Goal: Find specific fact: Find contact information

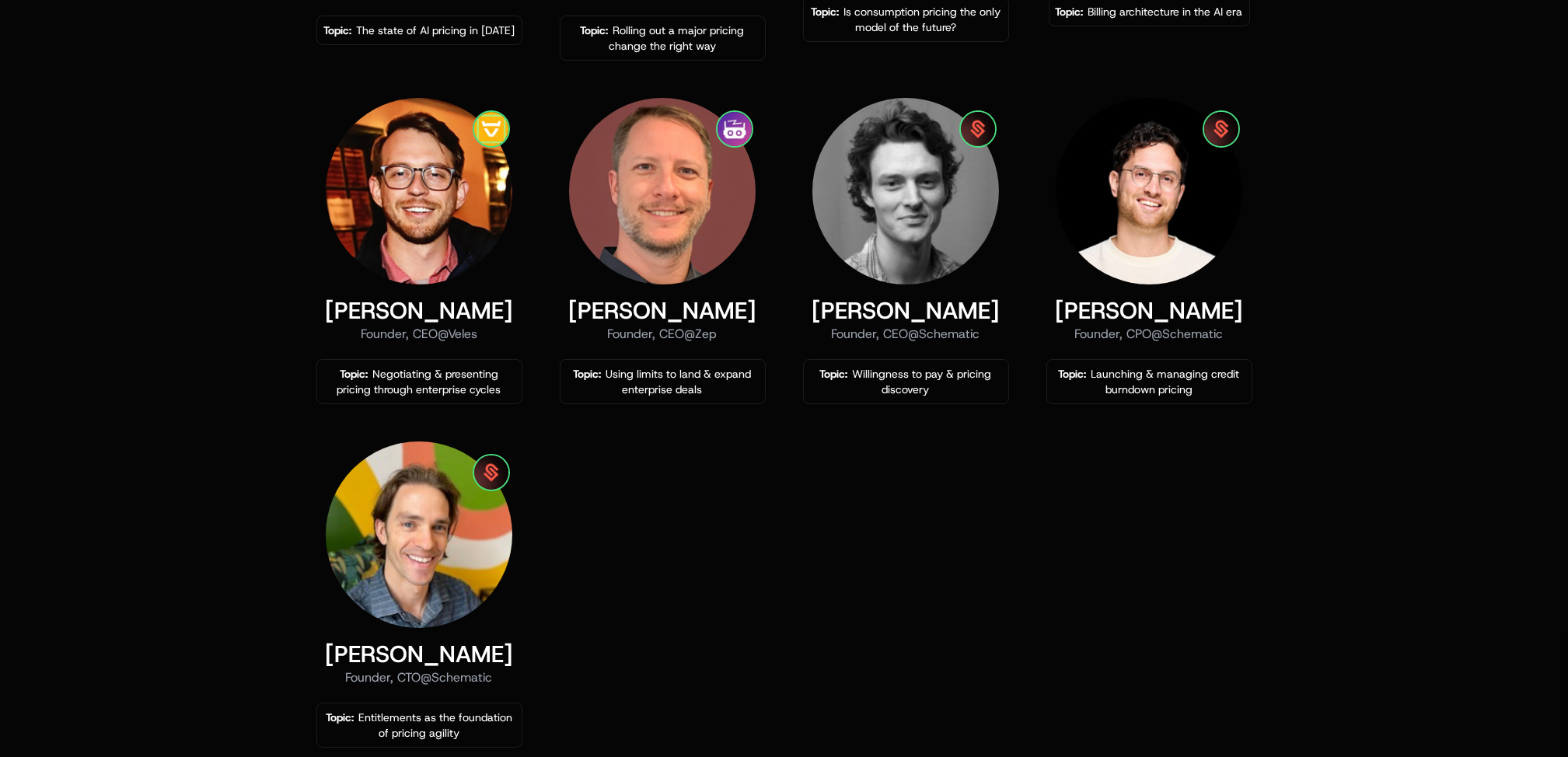
scroll to position [1140, 0]
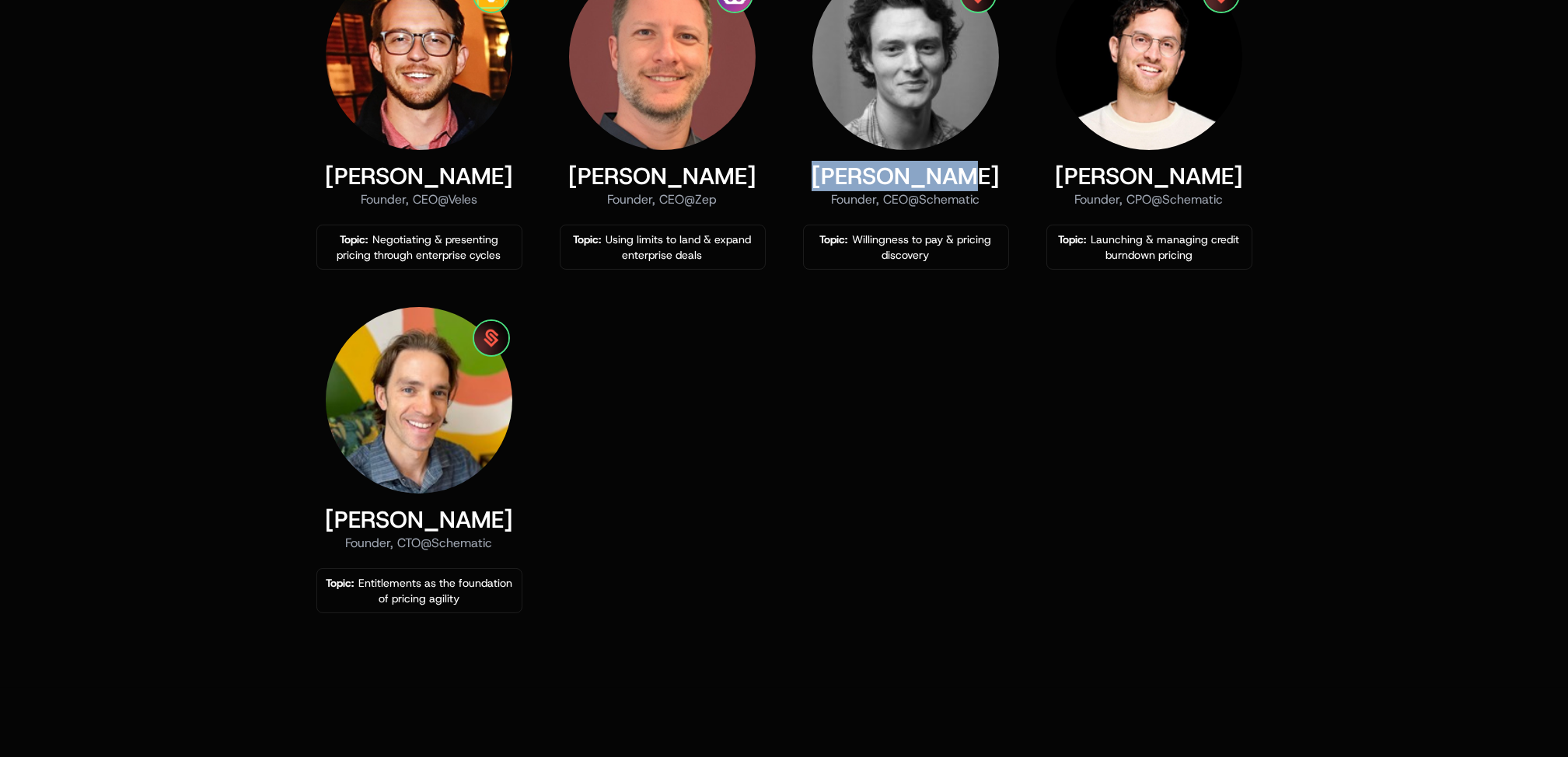
drag, startPoint x: 983, startPoint y: 178, endPoint x: 842, endPoint y: 178, distance: 141.0
click at [842, 178] on div "[PERSON_NAME]" at bounding box center [906, 176] width 206 height 28
copy div "[PERSON_NAME]"
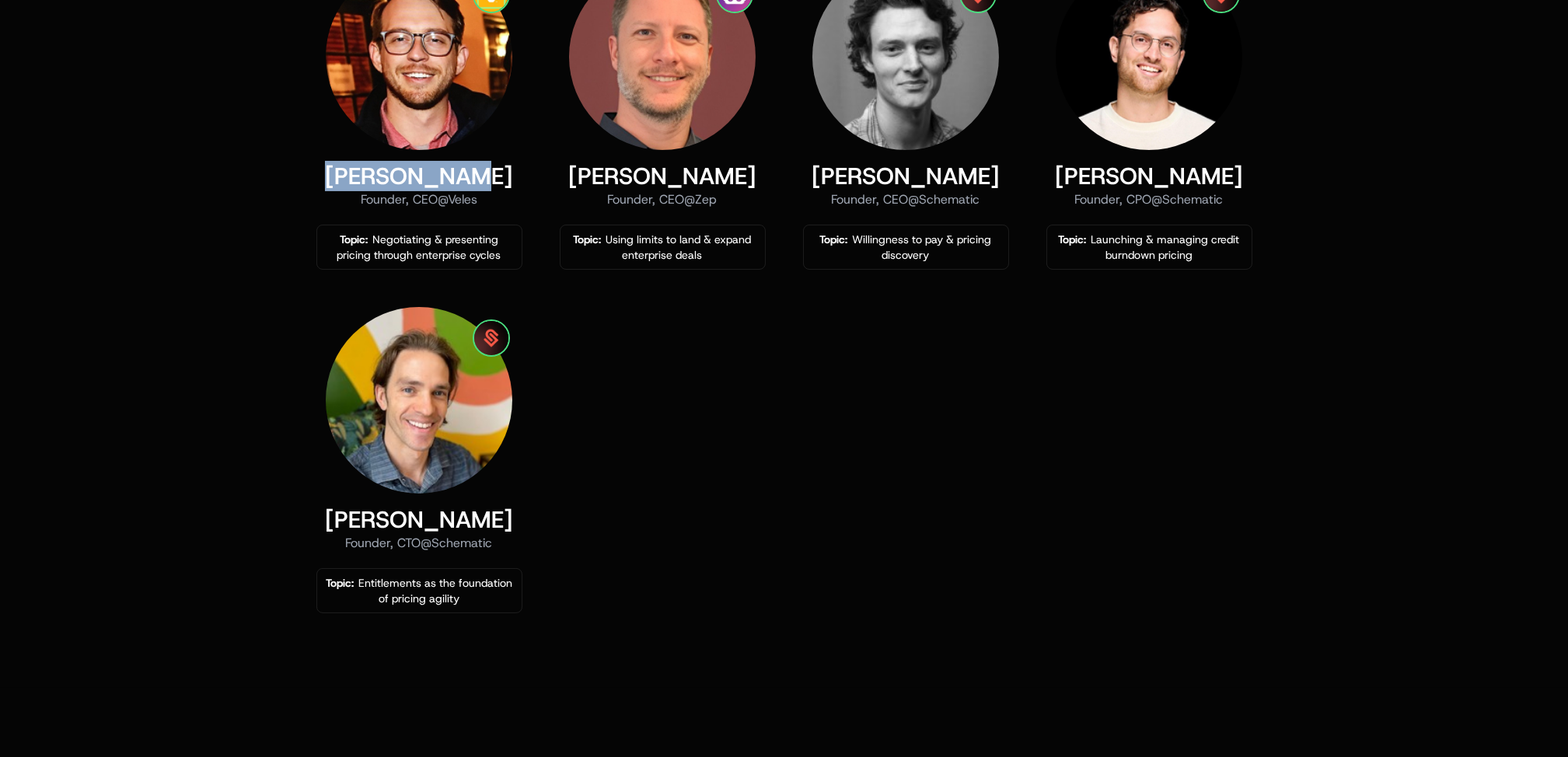
drag, startPoint x: 491, startPoint y: 179, endPoint x: 352, endPoint y: 178, distance: 139.0
click at [352, 178] on div "[PERSON_NAME]" at bounding box center [419, 176] width 206 height 28
copy div "[PERSON_NAME]"
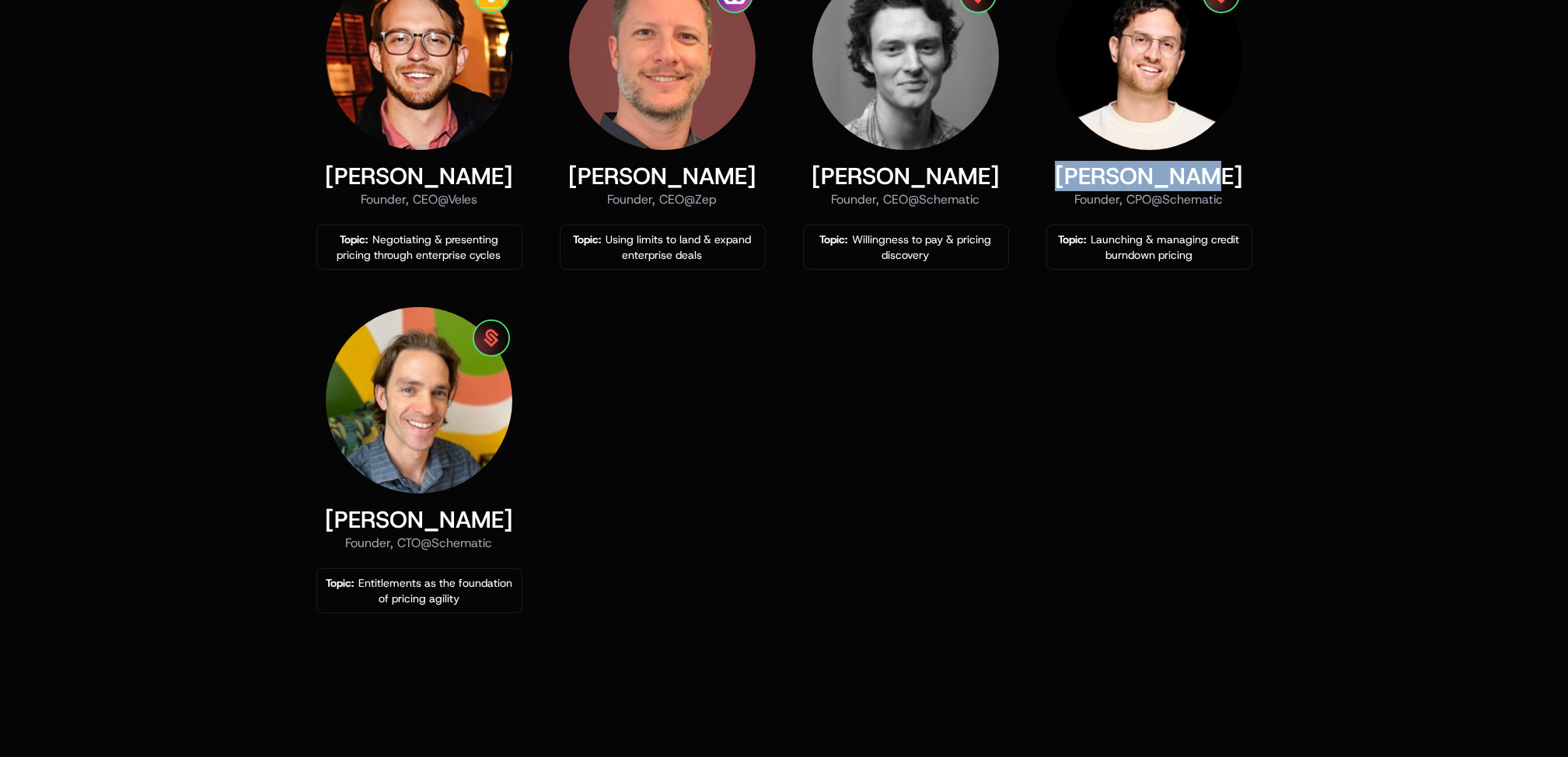
drag, startPoint x: 1222, startPoint y: 179, endPoint x: 1049, endPoint y: 174, distance: 173.1
click at [1049, 174] on div "[PERSON_NAME]" at bounding box center [1149, 176] width 206 height 28
copy div "[PERSON_NAME]"
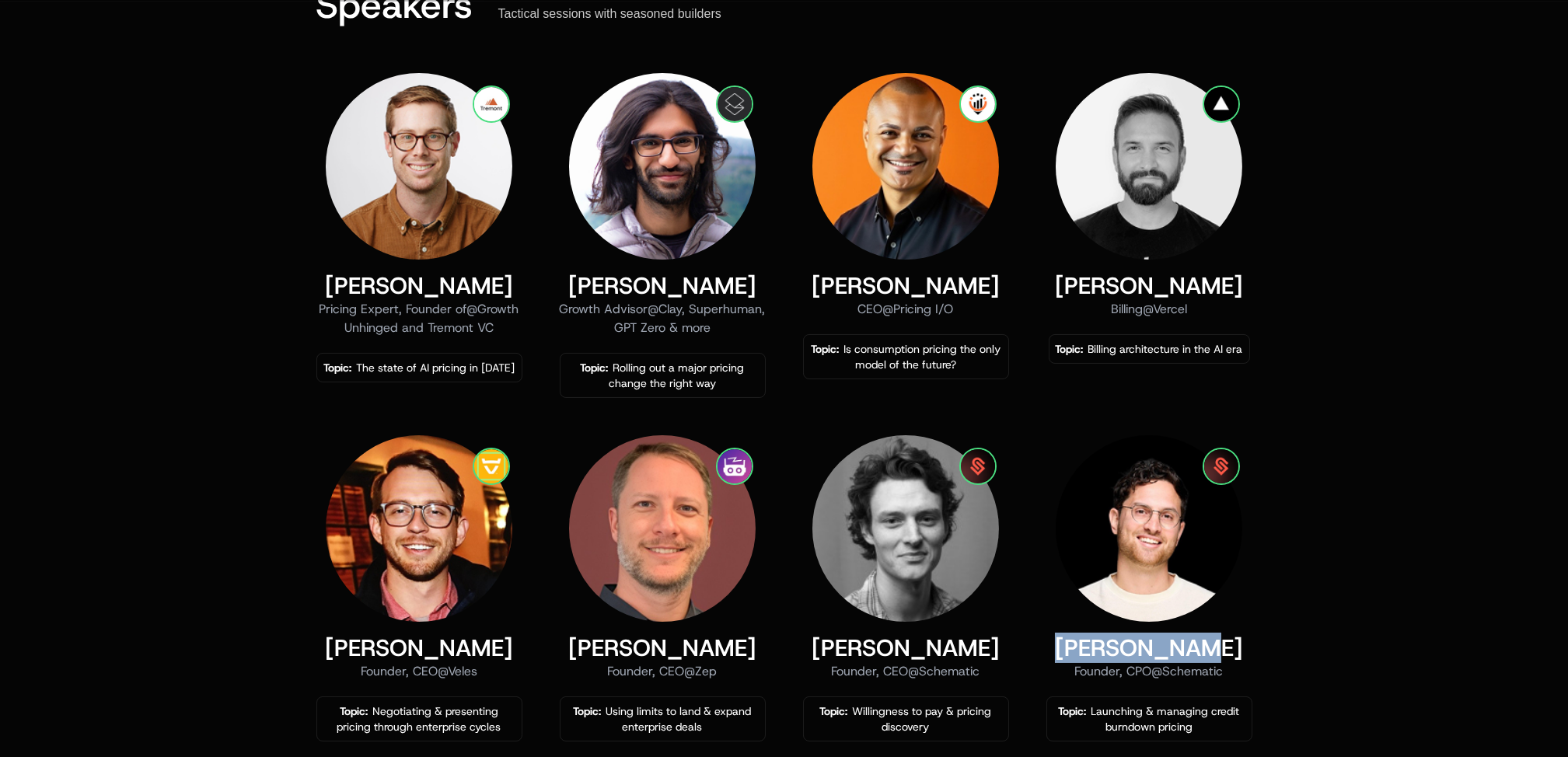
scroll to position [622, 0]
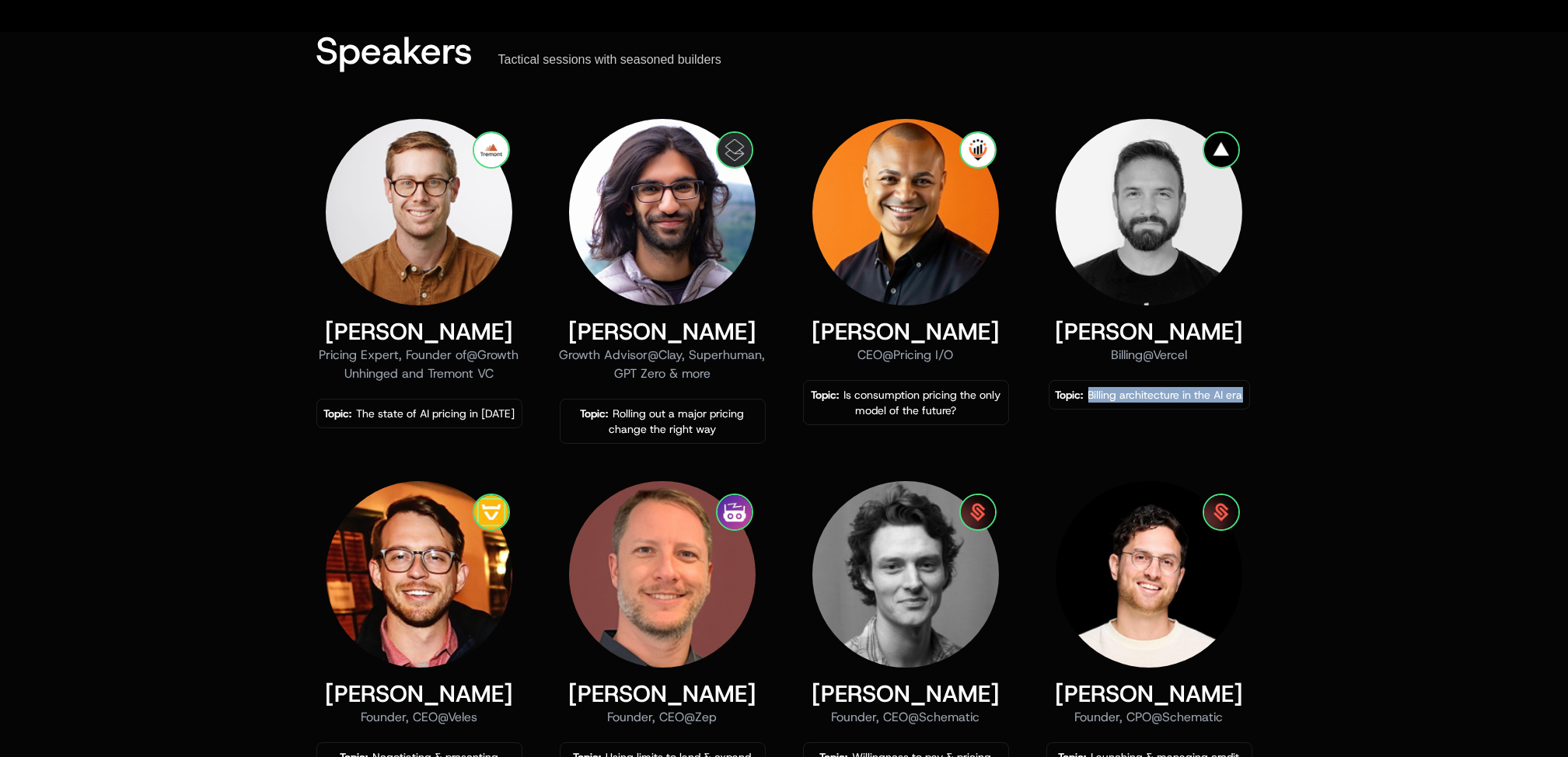
drag, startPoint x: 1264, startPoint y: 397, endPoint x: 1090, endPoint y: 390, distance: 174.1
click at [1090, 390] on div "Speakers Tactical sessions with seasoned builders [PERSON_NAME] Pricing Expert,…" at bounding box center [785, 581] width 1011 height 1100
drag, startPoint x: 1090, startPoint y: 390, endPoint x: 1207, endPoint y: 331, distance: 131.0
click at [1207, 331] on div "[PERSON_NAME]" at bounding box center [1150, 332] width 202 height 28
drag, startPoint x: 1209, startPoint y: 331, endPoint x: 1096, endPoint y: 331, distance: 113.0
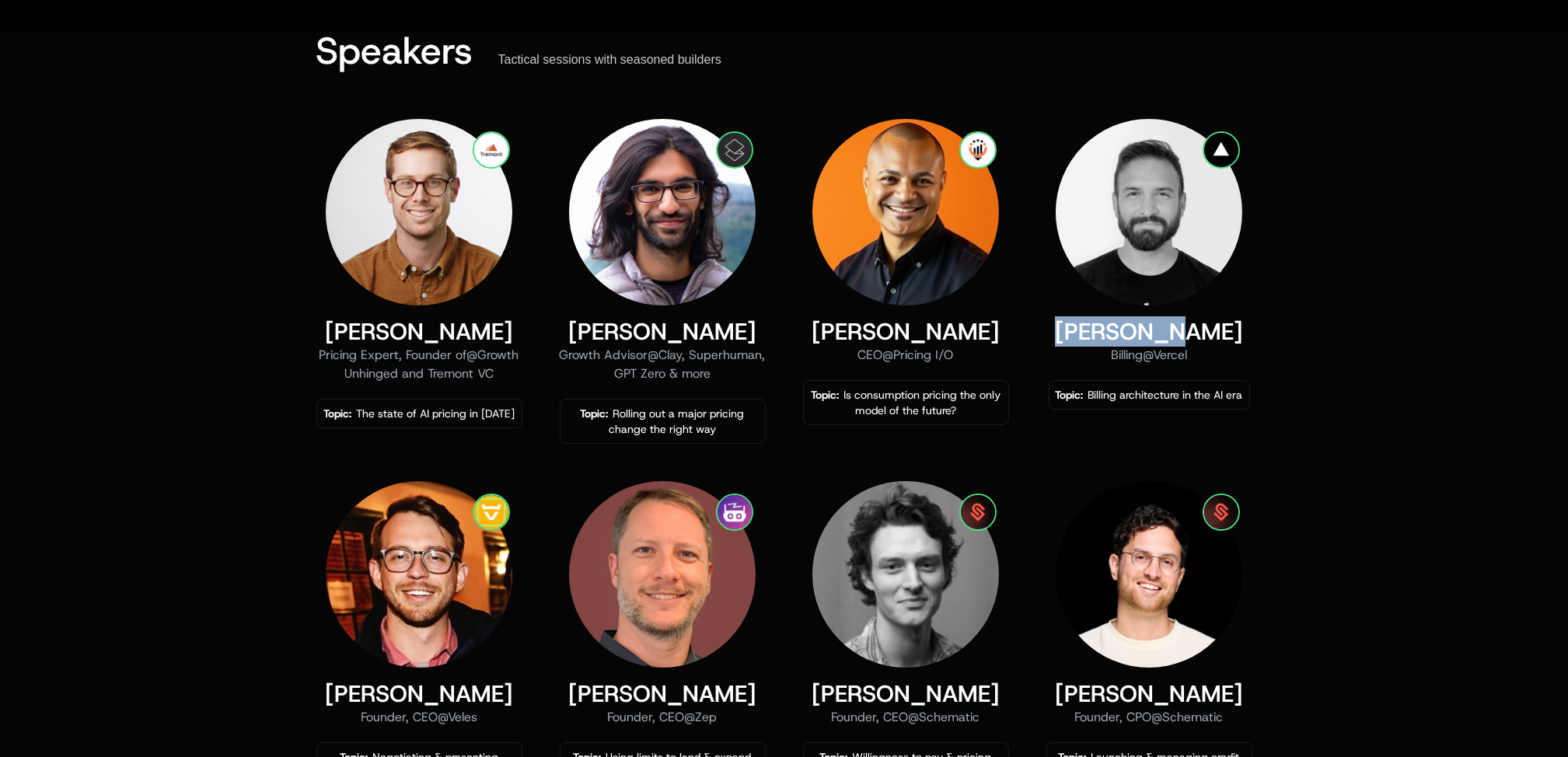
click at [1096, 331] on div "[PERSON_NAME]" at bounding box center [1150, 332] width 202 height 28
copy div "[PERSON_NAME]"
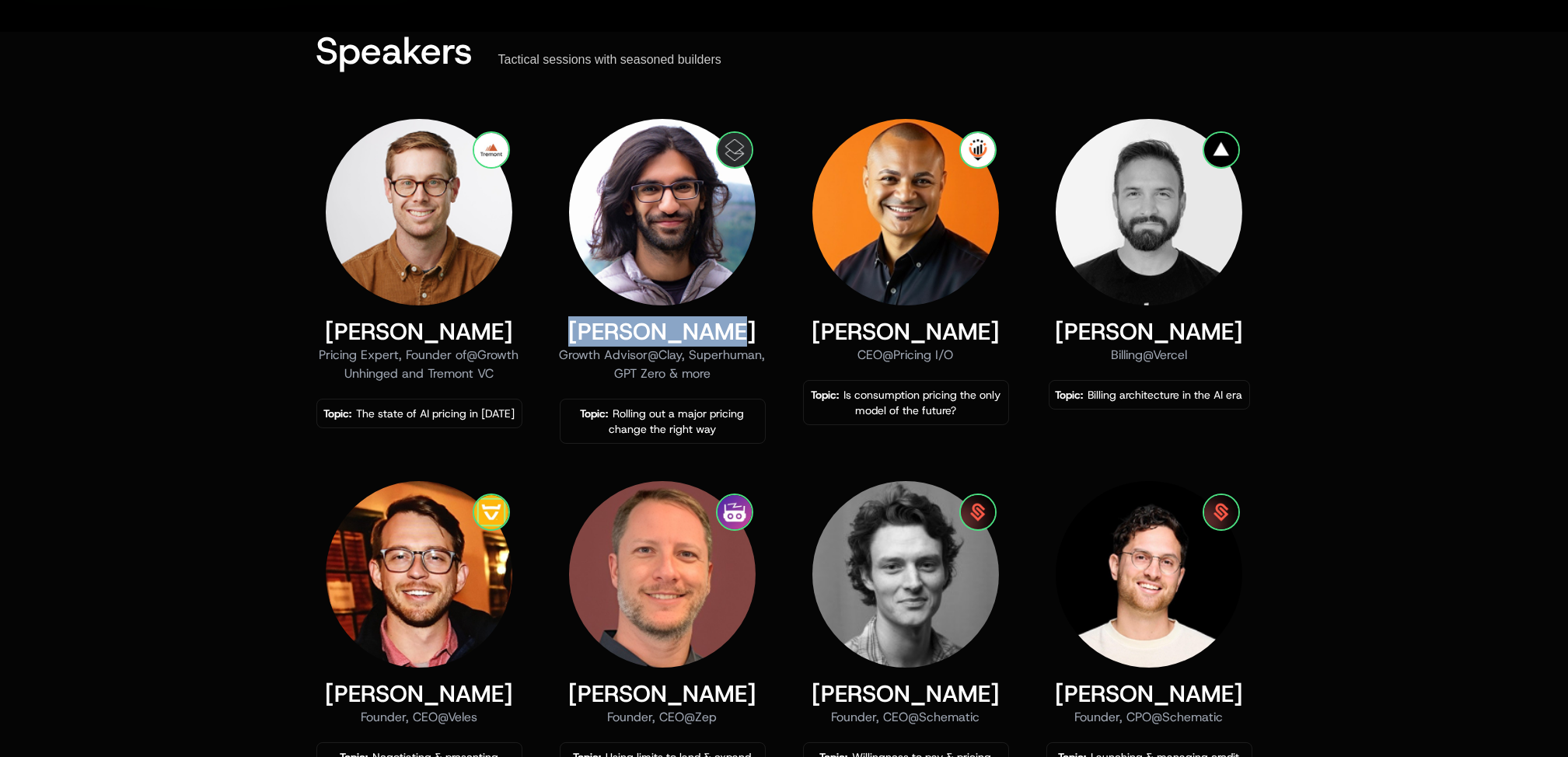
drag, startPoint x: 737, startPoint y: 333, endPoint x: 575, endPoint y: 334, distance: 162.0
click at [575, 334] on div "[PERSON_NAME]" at bounding box center [663, 332] width 206 height 28
copy div "[PERSON_NAME]"
